Goal: Task Accomplishment & Management: Manage account settings

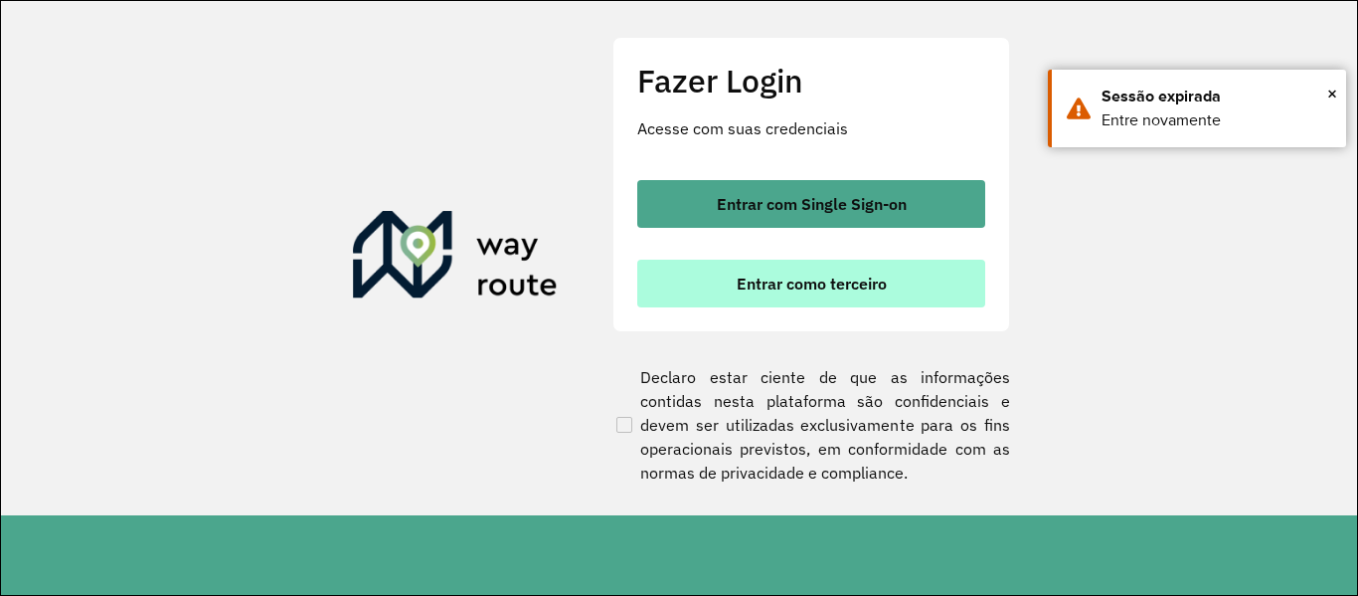
click at [757, 281] on span "Entrar como terceiro" at bounding box center [812, 283] width 150 height 16
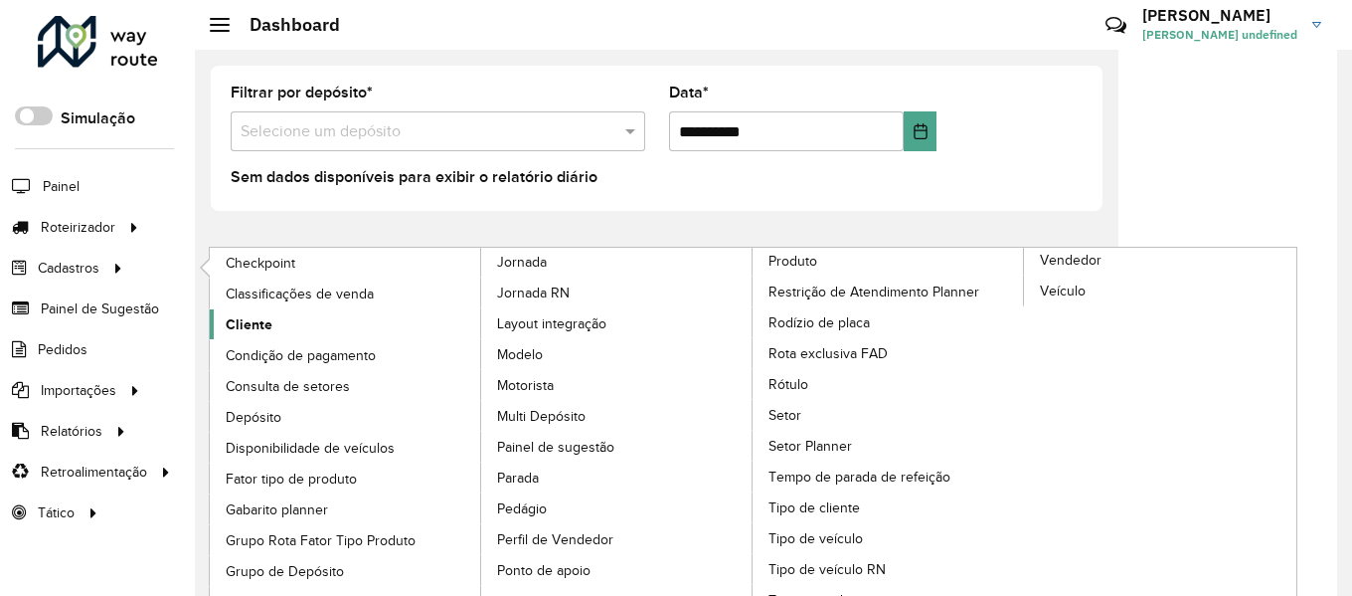
click at [265, 324] on span "Cliente" at bounding box center [249, 324] width 47 height 21
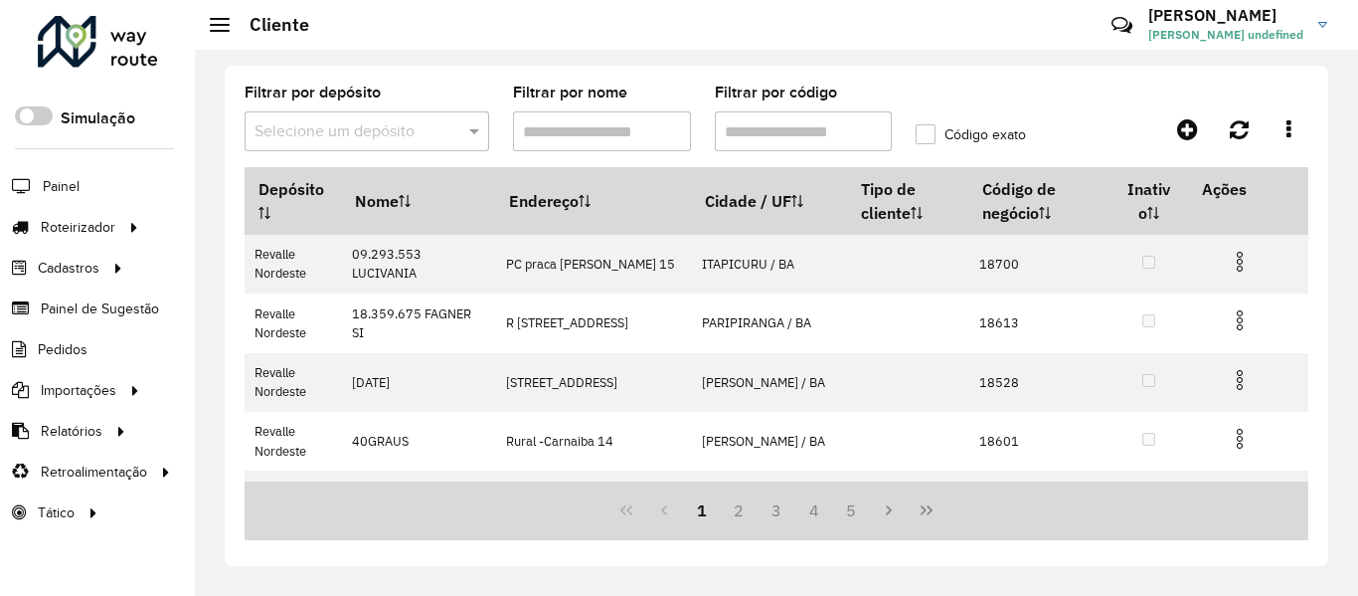
click at [441, 137] on div at bounding box center [367, 131] width 245 height 25
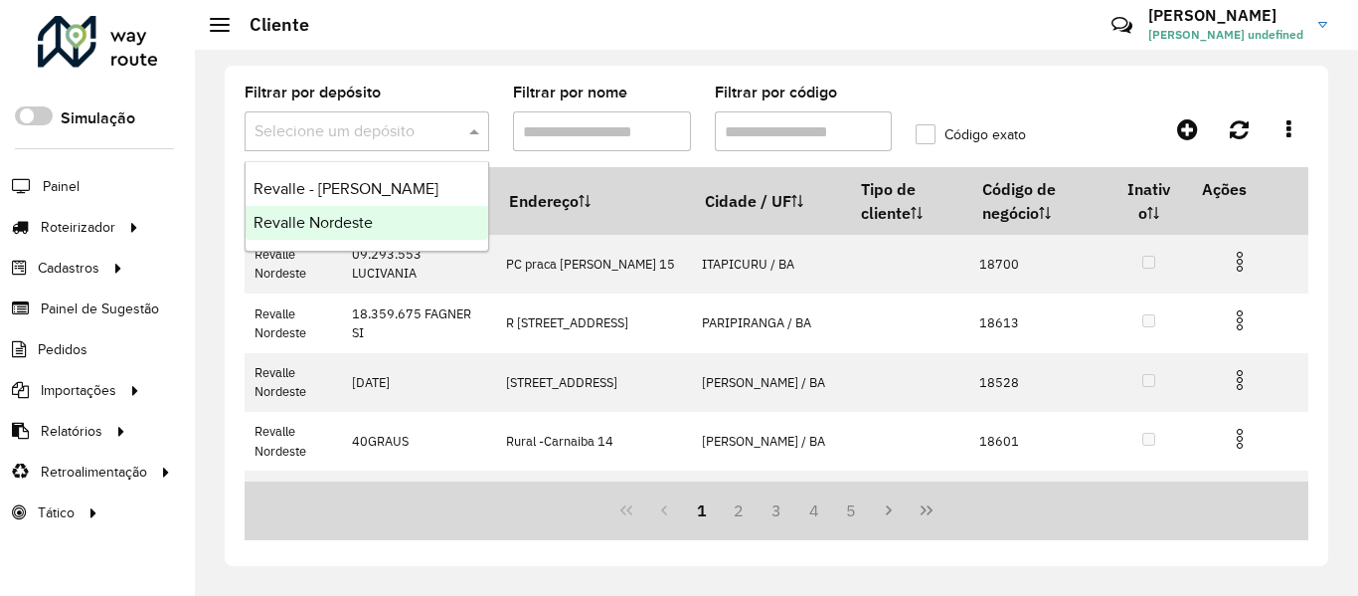
click at [403, 225] on div "Revalle Nordeste" at bounding box center [367, 223] width 243 height 34
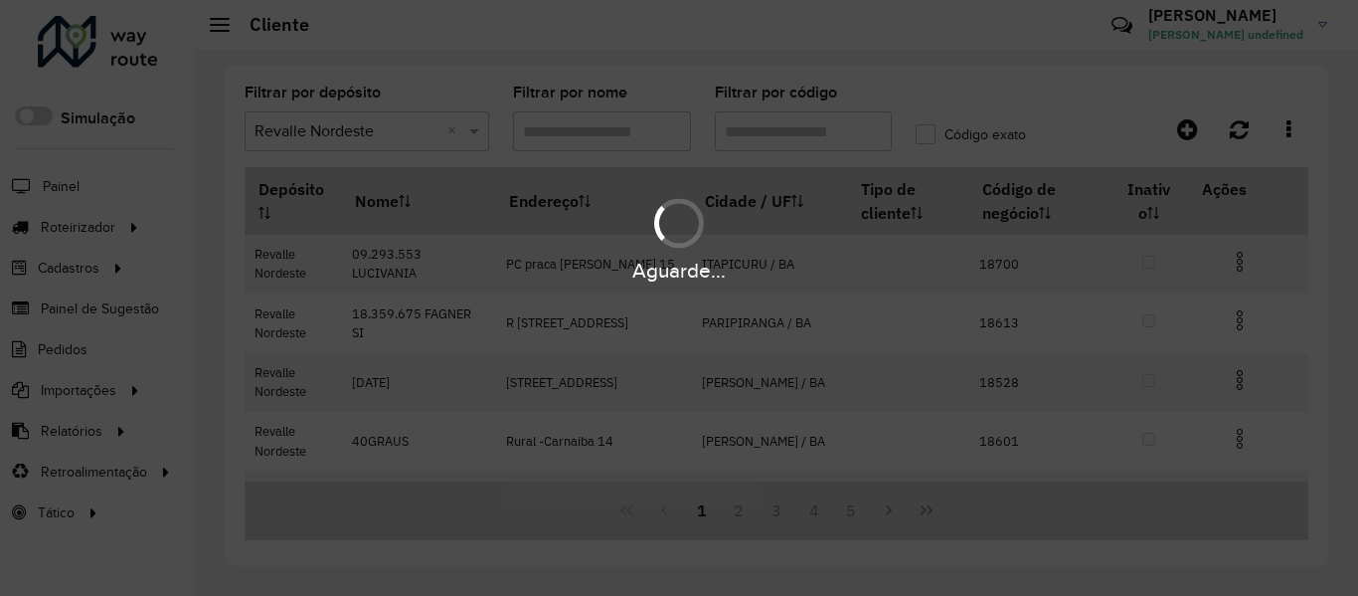
click at [732, 137] on div "Aguarde..." at bounding box center [679, 298] width 1358 height 596
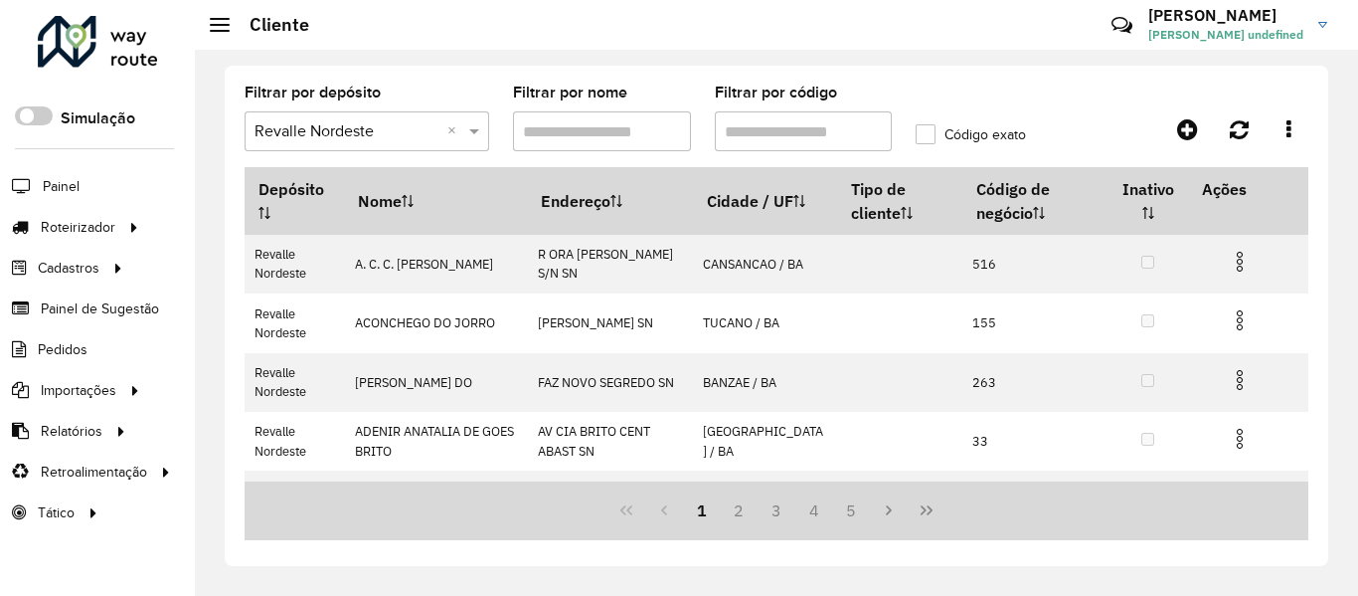
click at [753, 133] on input "Filtrar por código" at bounding box center [804, 131] width 178 height 40
paste input "*****"
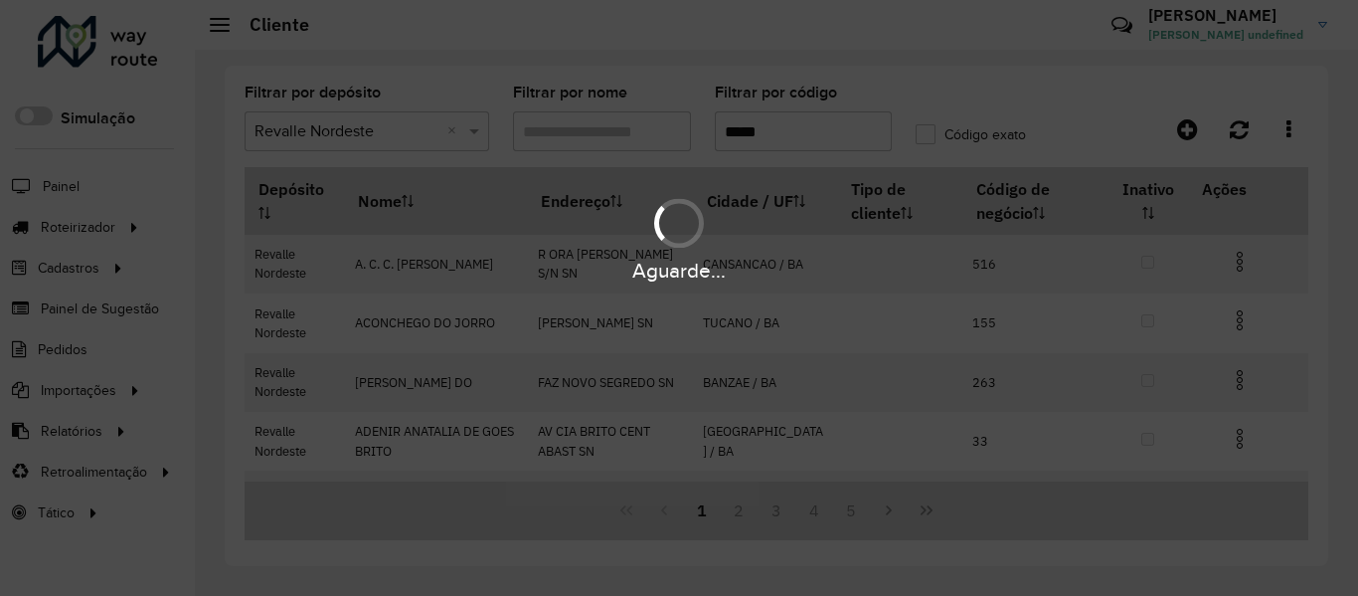
type input "*****"
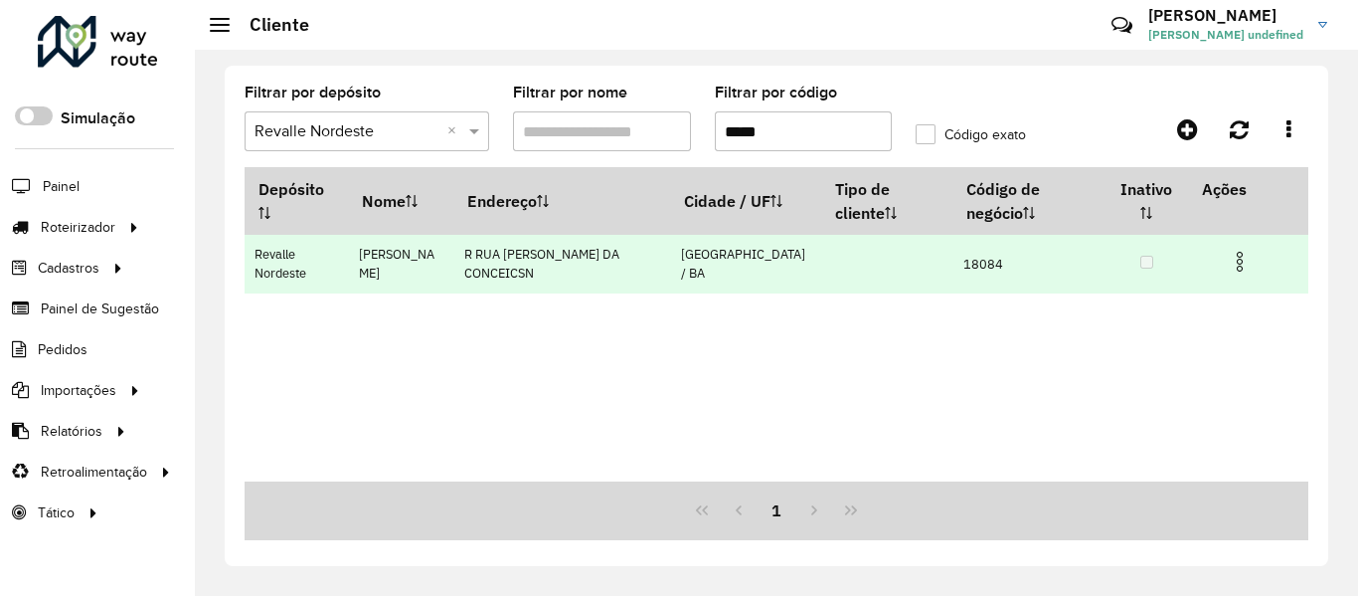
click at [1242, 261] on img at bounding box center [1240, 262] width 24 height 24
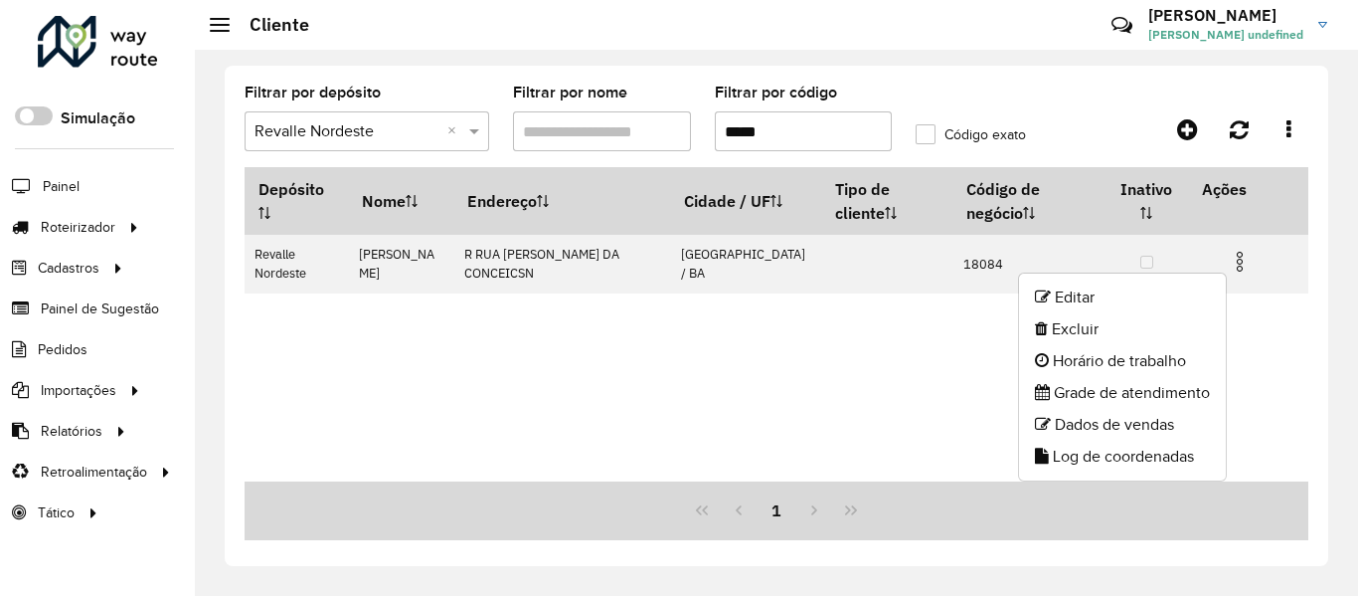
drag, startPoint x: 1095, startPoint y: 292, endPoint x: 1082, endPoint y: 307, distance: 19.7
click at [1092, 295] on li "Editar" at bounding box center [1122, 297] width 207 height 32
